Goal: Task Accomplishment & Management: Complete application form

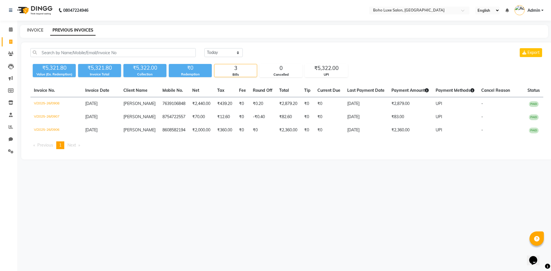
click at [40, 30] on link "INVOICE" at bounding box center [35, 30] width 16 height 5
select select "service"
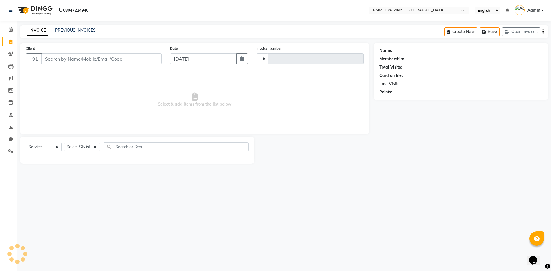
type input "0909"
select select "7694"
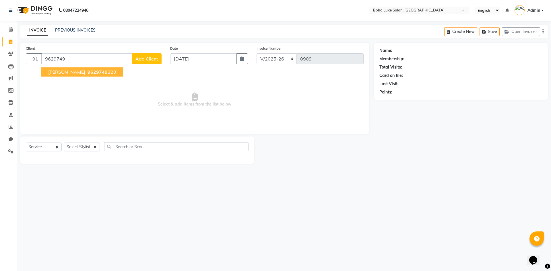
click at [88, 73] on span "9629749" at bounding box center [98, 72] width 20 height 6
type input "9629749320"
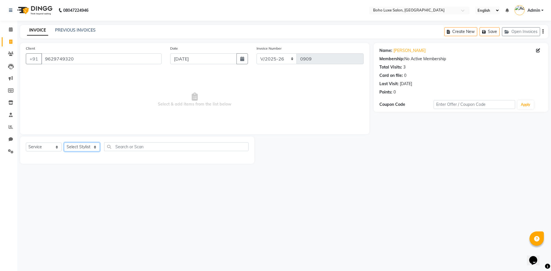
click at [69, 148] on select "Select Stylist [PERSON_NAME] [PERSON_NAME] [PERSON_NAME] [PERSON_NAME] [PERSON_…" at bounding box center [82, 147] width 36 height 9
select select "84267"
click at [64, 143] on select "Select Stylist [PERSON_NAME] [PERSON_NAME] [PERSON_NAME] [PERSON_NAME] [PERSON_…" at bounding box center [82, 147] width 36 height 9
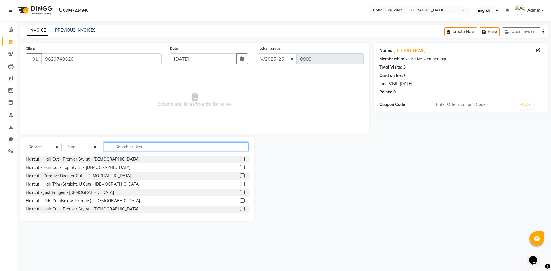
click at [143, 148] on input "text" at bounding box center [176, 146] width 144 height 9
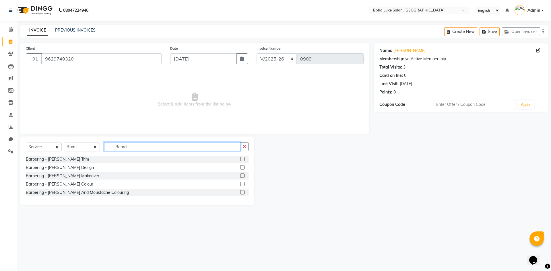
type input "Beard"
click at [239, 168] on div "Barbering - [PERSON_NAME] Design" at bounding box center [137, 167] width 223 height 7
click at [242, 169] on label at bounding box center [242, 167] width 4 height 4
click at [242, 169] on input "checkbox" at bounding box center [242, 168] width 4 height 4
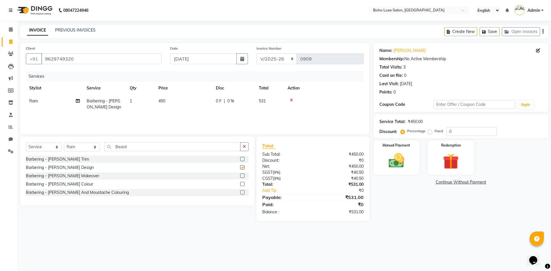
checkbox input "false"
click at [394, 215] on div "Name: [PERSON_NAME] Membership: No Active Membership Total Visits: 3 Card on fi…" at bounding box center [463, 132] width 179 height 178
click at [402, 158] on img at bounding box center [396, 160] width 27 height 19
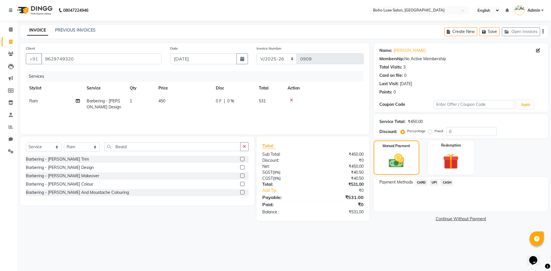
click at [436, 183] on span "UPI" at bounding box center [434, 182] width 9 height 7
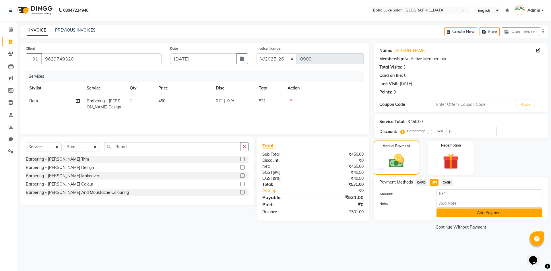
click at [514, 215] on button "Add Payment" at bounding box center [489, 213] width 106 height 9
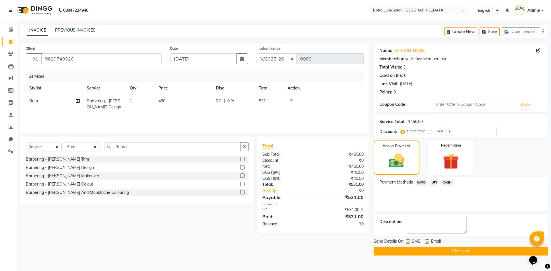
click at [426, 243] on label at bounding box center [427, 242] width 4 height 4
click at [426, 243] on input "checkbox" at bounding box center [427, 242] width 4 height 4
checkbox input "false"
click at [468, 252] on button "Checkout" at bounding box center [461, 251] width 174 height 9
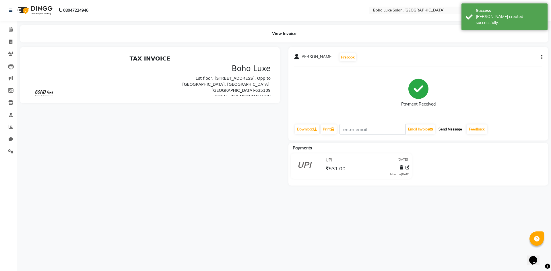
click at [463, 130] on button "Send Message" at bounding box center [450, 130] width 28 height 10
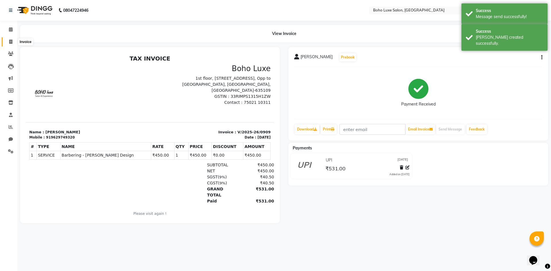
click at [12, 42] on icon at bounding box center [10, 42] width 3 height 4
select select "service"
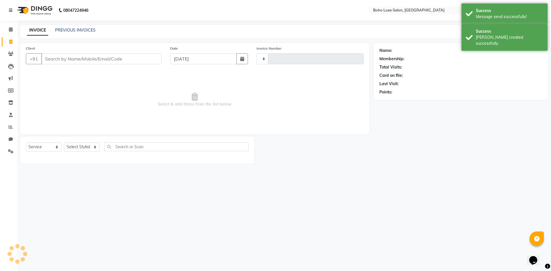
type input "0910"
select select "7694"
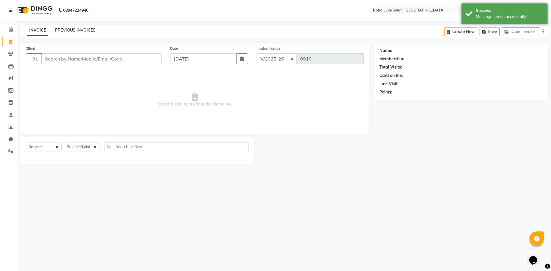
click at [87, 30] on link "PREVIOUS INVOICES" at bounding box center [75, 30] width 40 height 5
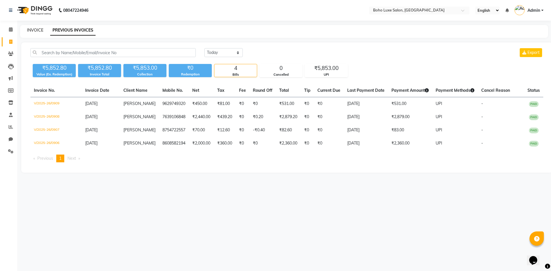
click at [35, 30] on link "INVOICE" at bounding box center [35, 30] width 16 height 5
select select "service"
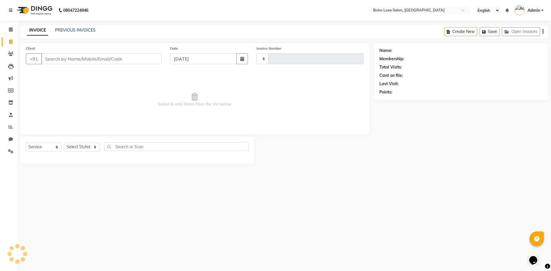
type input "0910"
select select "7694"
click at [92, 28] on link "PREVIOUS INVOICES" at bounding box center [75, 30] width 40 height 5
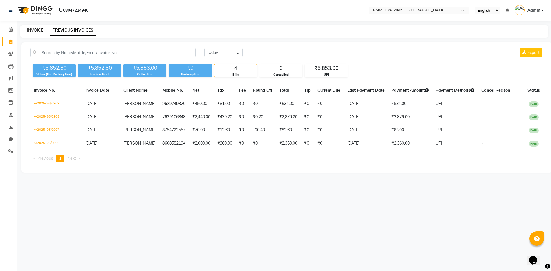
click at [41, 31] on link "INVOICE" at bounding box center [35, 30] width 16 height 5
select select "7694"
select select "service"
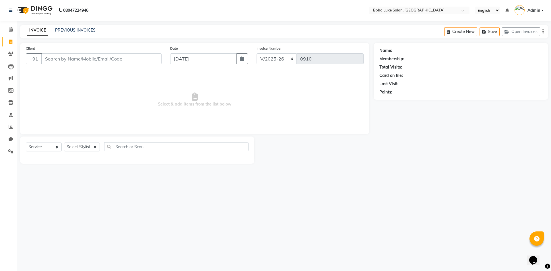
click at [344, 224] on div "08047224946 Select Location × Boho Luxe Salon, Dinnur English ENGLISH Español ا…" at bounding box center [275, 135] width 551 height 271
click at [358, 169] on main "INVOICE PREVIOUS INVOICES Create New Save Open Invoices Client +91 Date [DATE] …" at bounding box center [284, 99] width 534 height 148
click at [79, 147] on select "Select Stylist [PERSON_NAME] [PERSON_NAME] [PERSON_NAME] [PERSON_NAME] [PERSON_…" at bounding box center [82, 147] width 36 height 9
select select "68513"
click at [64, 143] on select "Select Stylist [PERSON_NAME] [PERSON_NAME] [PERSON_NAME] [PERSON_NAME] [PERSON_…" at bounding box center [82, 147] width 36 height 9
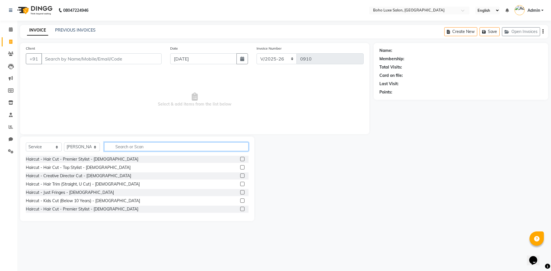
click at [112, 147] on input "text" at bounding box center [176, 146] width 144 height 9
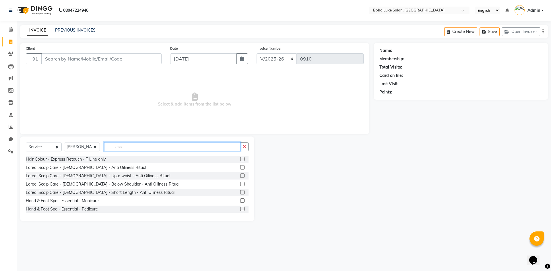
type input "ess"
click at [240, 201] on label at bounding box center [242, 201] width 4 height 4
click at [240, 201] on input "checkbox" at bounding box center [242, 201] width 4 height 4
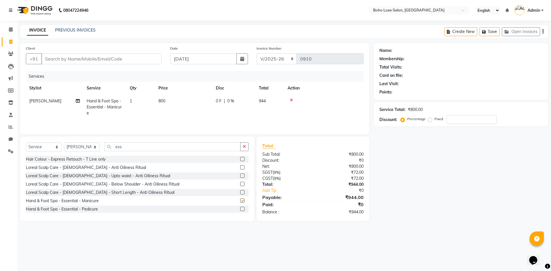
checkbox input "false"
click at [72, 149] on select "Select Stylist [PERSON_NAME] [PERSON_NAME] [PERSON_NAME] [PERSON_NAME] [PERSON_…" at bounding box center [82, 147] width 36 height 9
select select "68509"
click at [64, 143] on select "Select Stylist [PERSON_NAME] [PERSON_NAME] [PERSON_NAME] [PERSON_NAME] [PERSON_…" at bounding box center [82, 147] width 36 height 9
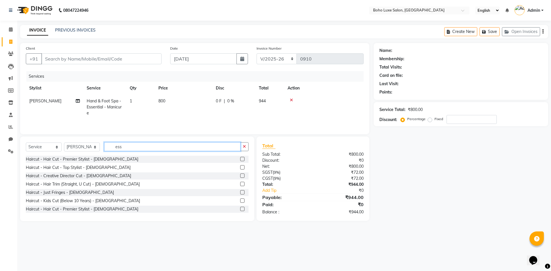
click at [138, 150] on input "ess" at bounding box center [172, 146] width 136 height 9
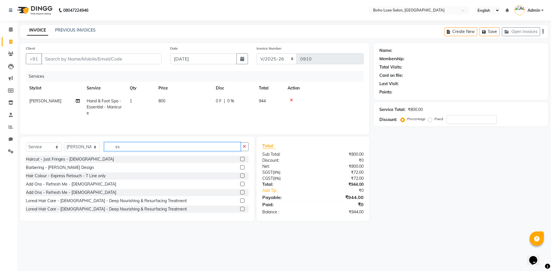
type input "e"
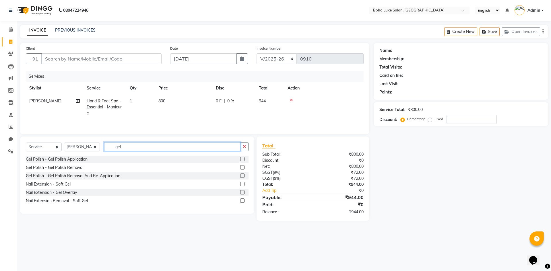
type input "gel"
click at [127, 160] on div "Gel Polish - Gel Polish Application" at bounding box center [137, 159] width 223 height 7
click at [244, 158] on label at bounding box center [242, 159] width 4 height 4
click at [244, 158] on input "checkbox" at bounding box center [242, 160] width 4 height 4
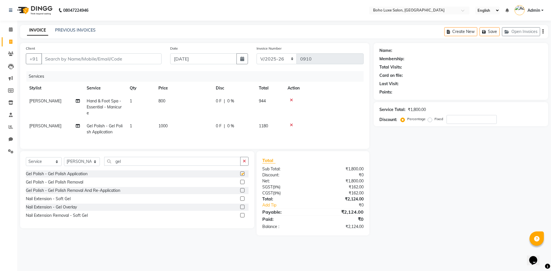
checkbox input "false"
click at [153, 162] on input "gel" at bounding box center [172, 161] width 136 height 9
type input "g"
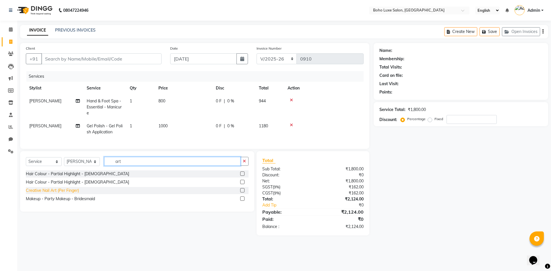
type input "art"
click at [75, 194] on div "Creative Nail Art (Per Finger)" at bounding box center [52, 191] width 53 height 6
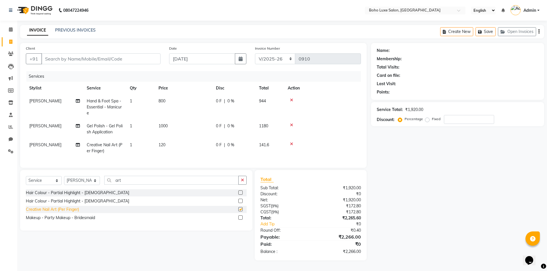
checkbox input "false"
click at [131, 145] on span "1" at bounding box center [131, 144] width 2 height 5
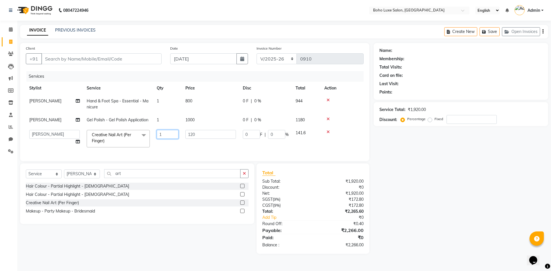
click at [162, 136] on input "1" at bounding box center [168, 134] width 22 height 9
type input "4"
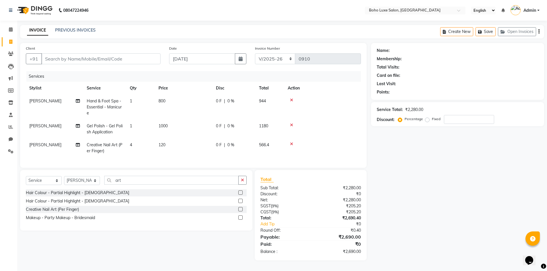
click at [181, 146] on tr "[PERSON_NAME] Creative Nail Art (Per Finger) 4 120 0 F | 0 % 566.4" at bounding box center [193, 148] width 335 height 19
click at [130, 61] on input "Client" at bounding box center [100, 58] width 119 height 11
type input "9"
type input "0"
type input "9444370188"
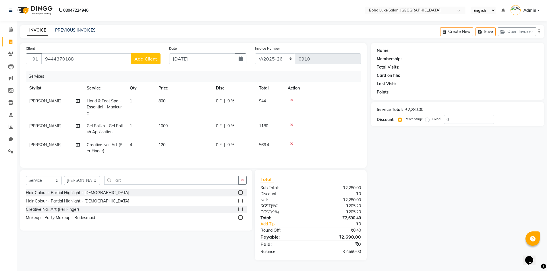
click at [141, 59] on span "Add Client" at bounding box center [145, 59] width 23 height 6
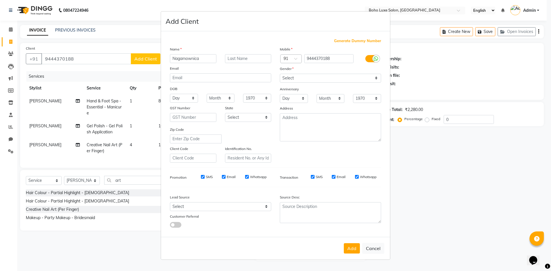
type input "Nagamownica"
click at [288, 77] on select "Select [DEMOGRAPHIC_DATA] [DEMOGRAPHIC_DATA] Other Prefer Not To Say" at bounding box center [330, 78] width 101 height 9
select select "[DEMOGRAPHIC_DATA]"
click at [280, 74] on select "Select [DEMOGRAPHIC_DATA] [DEMOGRAPHIC_DATA] Other Prefer Not To Say" at bounding box center [330, 78] width 101 height 9
click at [224, 176] on input "Email" at bounding box center [224, 177] width 4 height 4
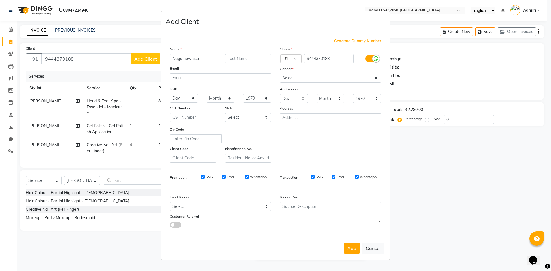
checkbox input "false"
click at [247, 177] on input "Whatsapp" at bounding box center [247, 177] width 4 height 4
checkbox input "false"
drag, startPoint x: 333, startPoint y: 178, endPoint x: 343, endPoint y: 177, distance: 10.1
click at [335, 178] on input "Email" at bounding box center [334, 177] width 4 height 4
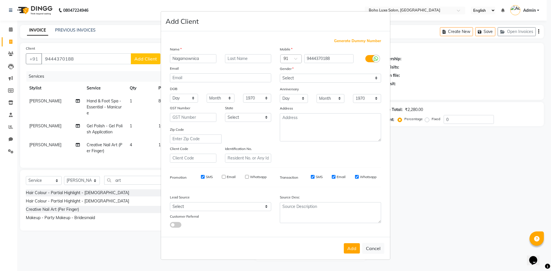
checkbox input "false"
click at [357, 176] on input "Whatsapp" at bounding box center [357, 177] width 4 height 4
checkbox input "false"
click at [349, 245] on button "Add" at bounding box center [352, 248] width 16 height 10
select select
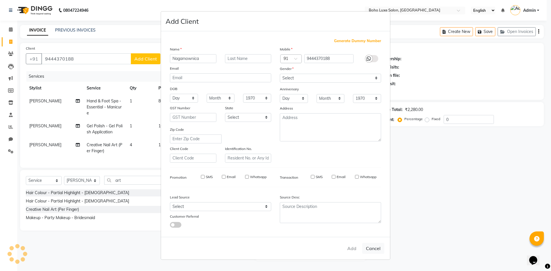
select select
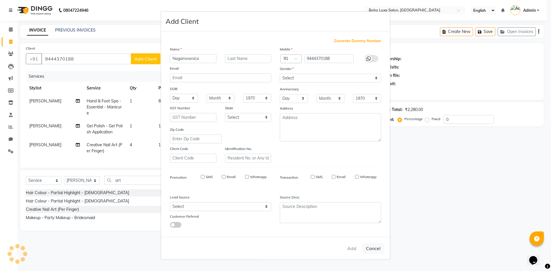
select select
checkbox input "false"
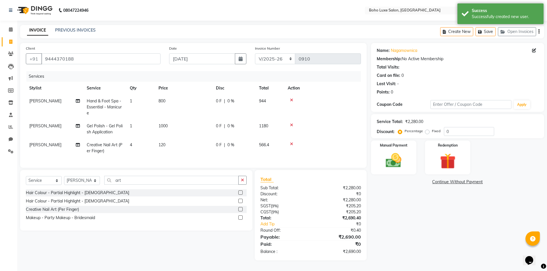
scroll to position [2, 0]
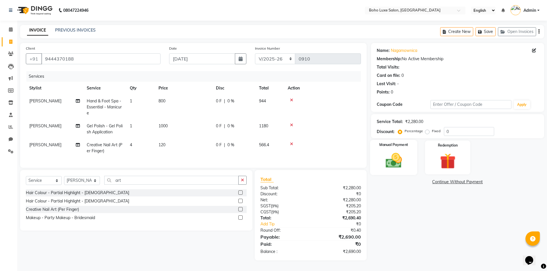
click at [383, 151] on img at bounding box center [393, 160] width 26 height 19
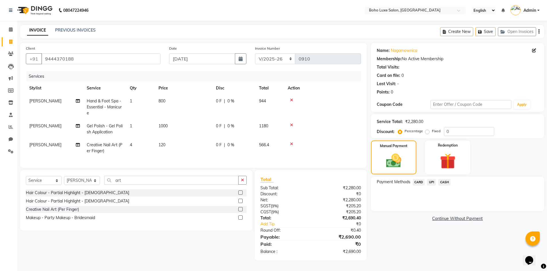
click at [444, 179] on span "CASH" at bounding box center [444, 182] width 12 height 7
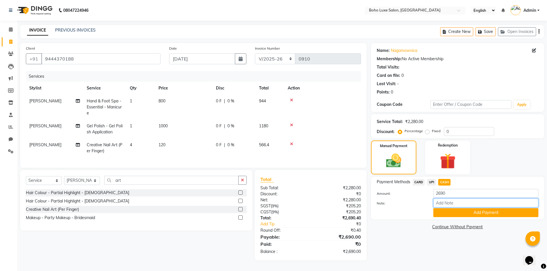
click at [460, 205] on input "Note:" at bounding box center [485, 203] width 105 height 9
type input "boho luxe bill"
click at [475, 212] on button "Add Payment" at bounding box center [485, 212] width 105 height 9
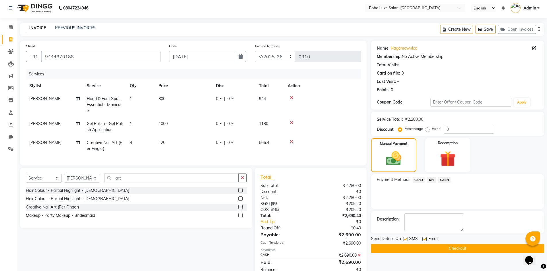
click at [425, 239] on label at bounding box center [424, 239] width 4 height 4
click at [425, 239] on input "checkbox" at bounding box center [424, 240] width 4 height 4
checkbox input "false"
click at [425, 245] on button "Checkout" at bounding box center [457, 248] width 173 height 9
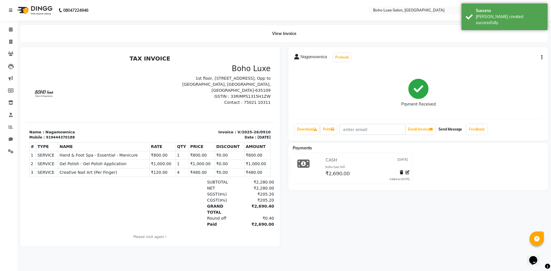
click at [454, 131] on button "Send Message" at bounding box center [450, 130] width 28 height 10
